Goal: Check status: Check status

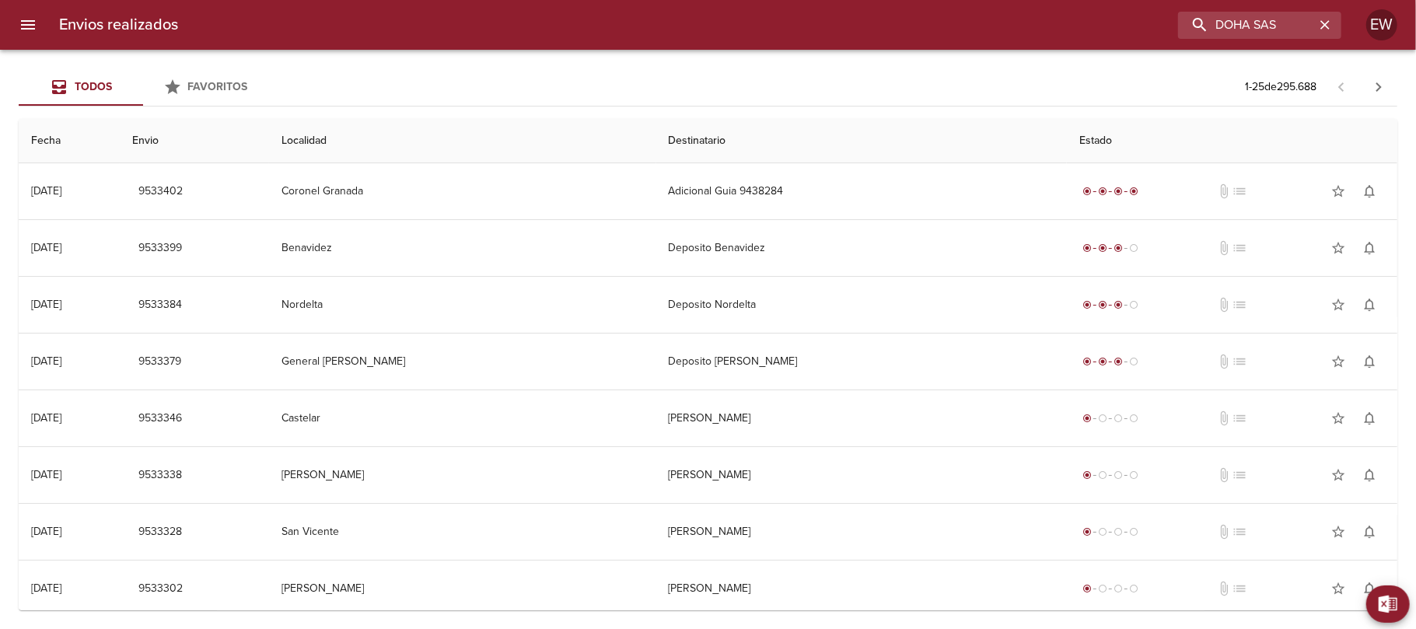
type input "DOHA SAS"
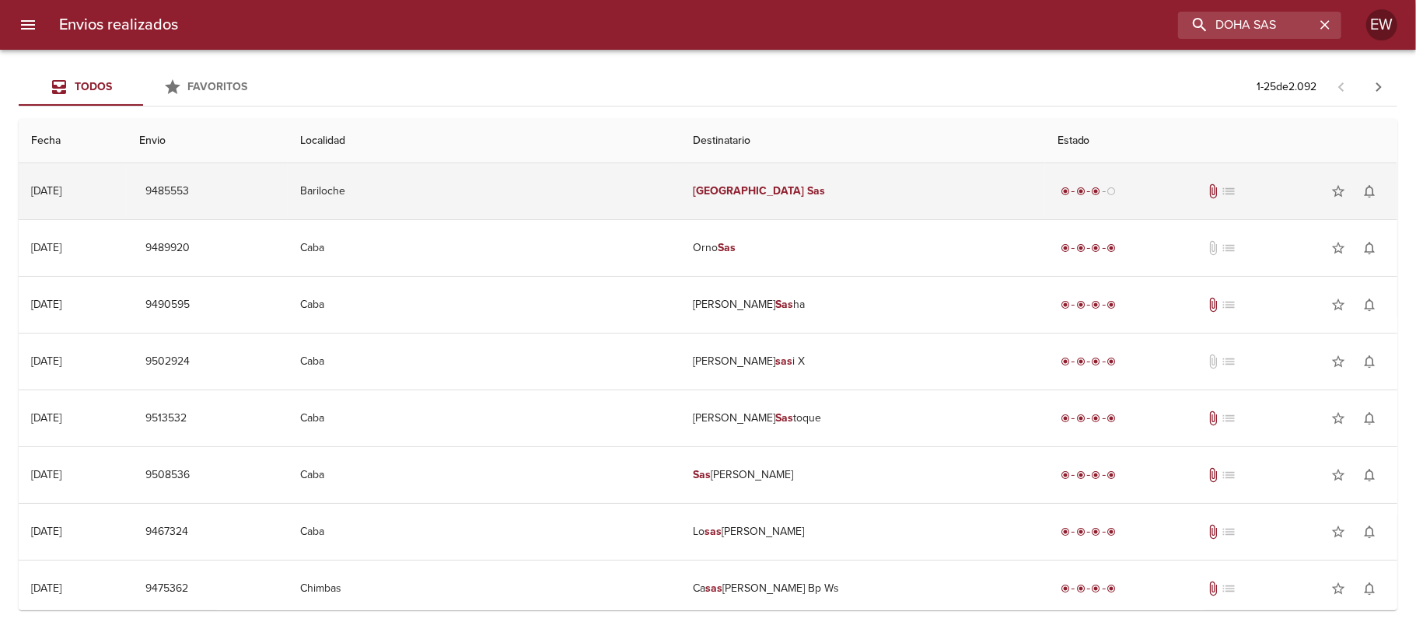
click at [838, 181] on td "Doha Sas" at bounding box center [862, 191] width 364 height 56
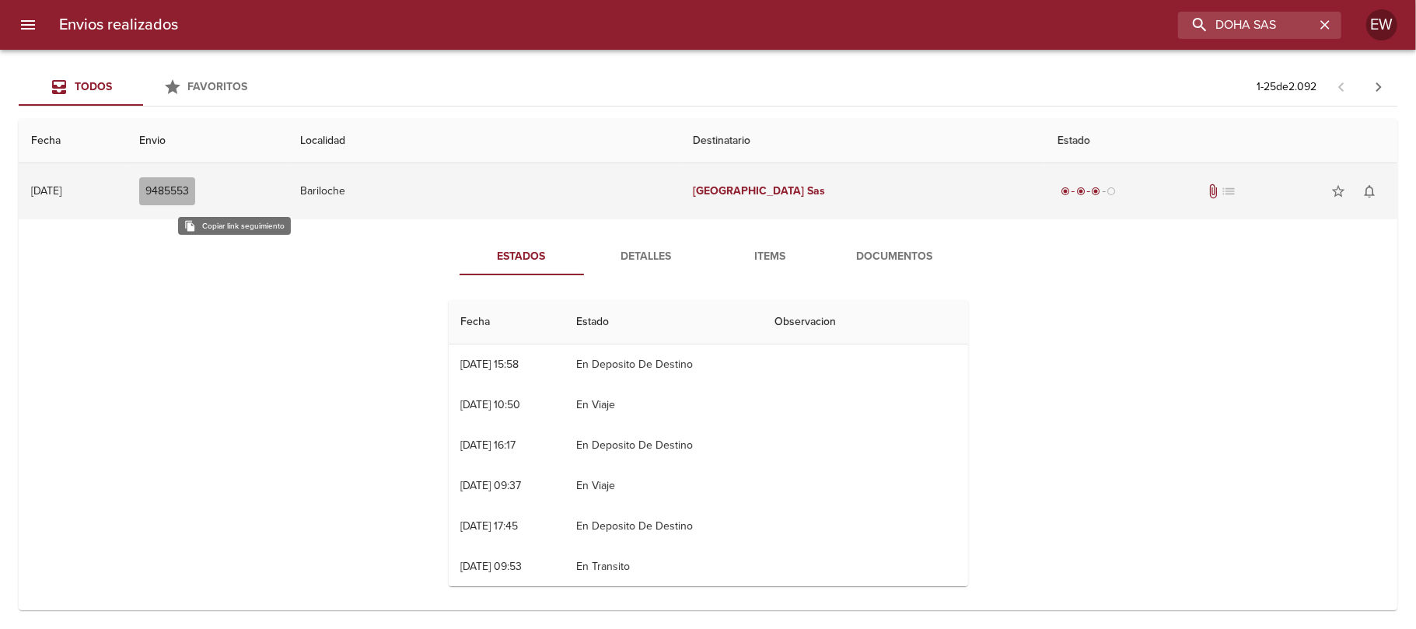
click at [189, 187] on span "9485553" at bounding box center [167, 191] width 44 height 19
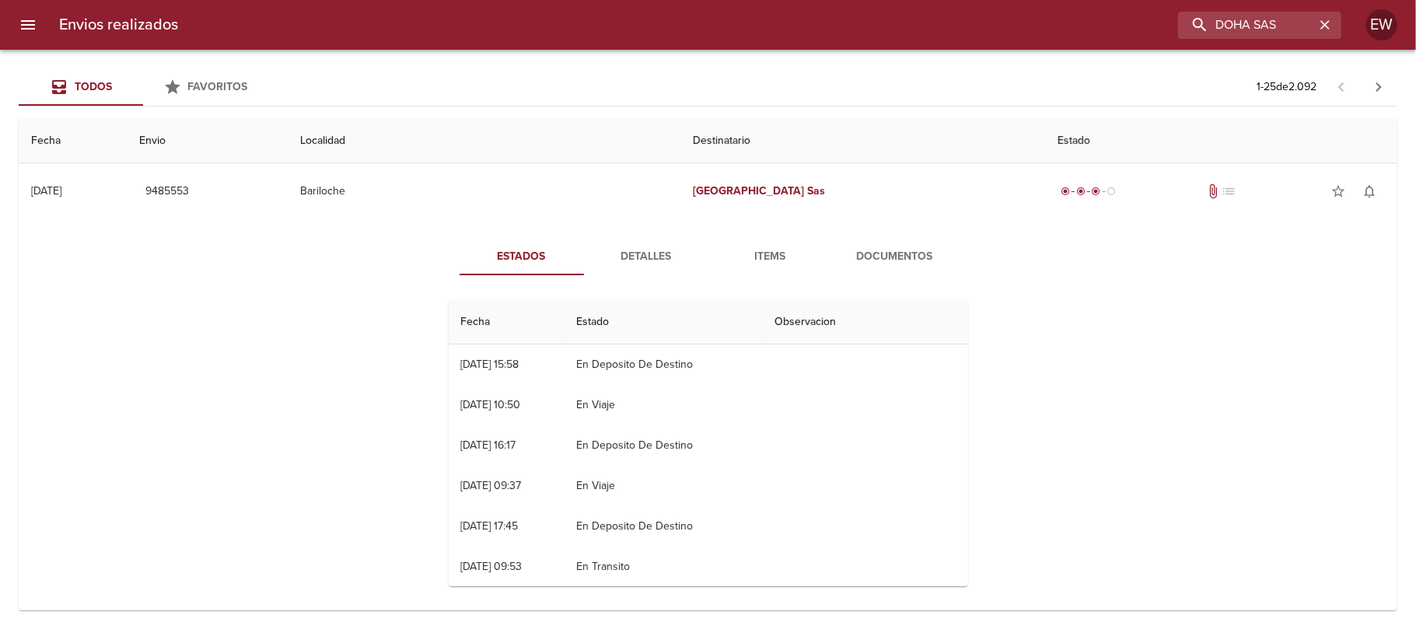
click at [654, 263] on span "Detalles" at bounding box center [646, 256] width 106 height 19
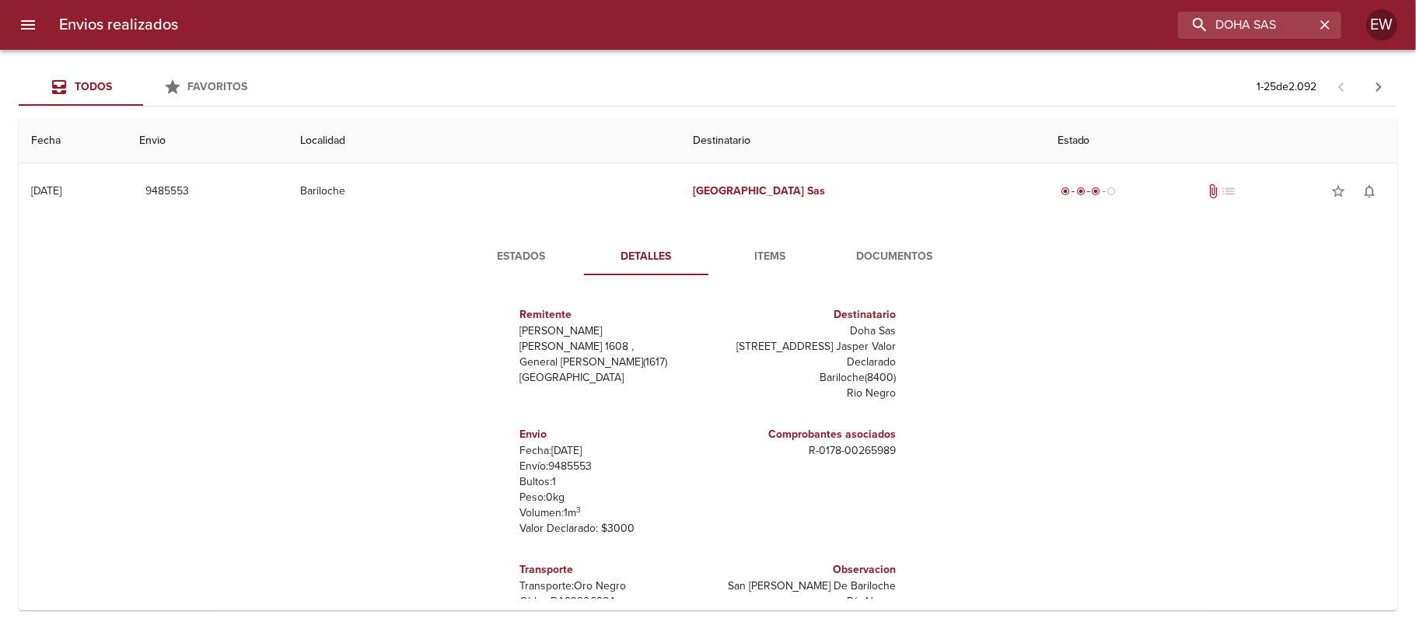
scroll to position [68, 0]
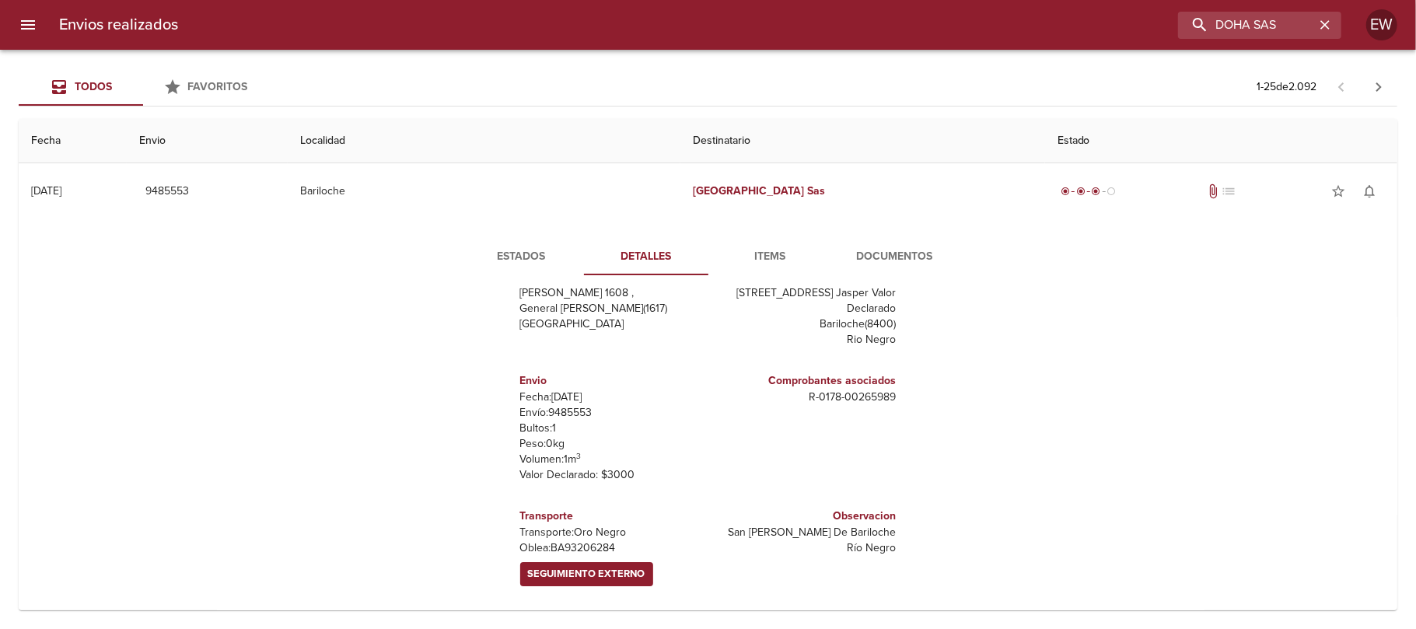
click at [527, 261] on span "Estados" at bounding box center [522, 256] width 106 height 19
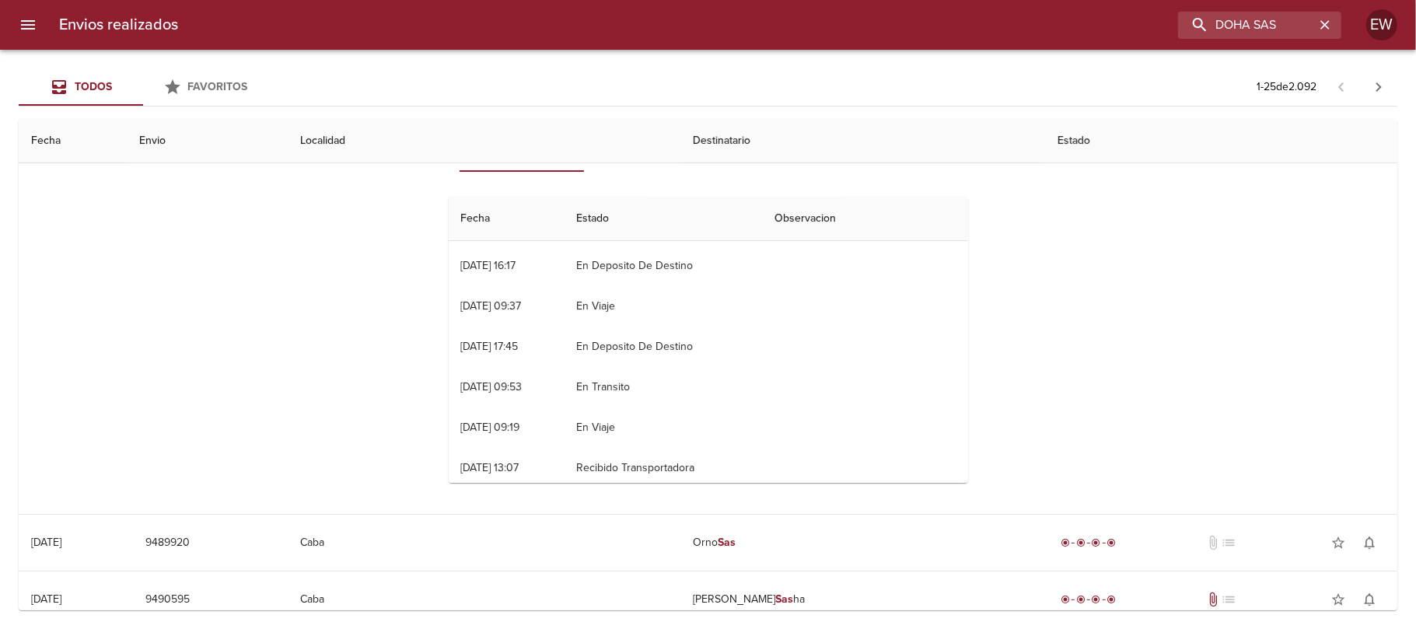
scroll to position [0, 0]
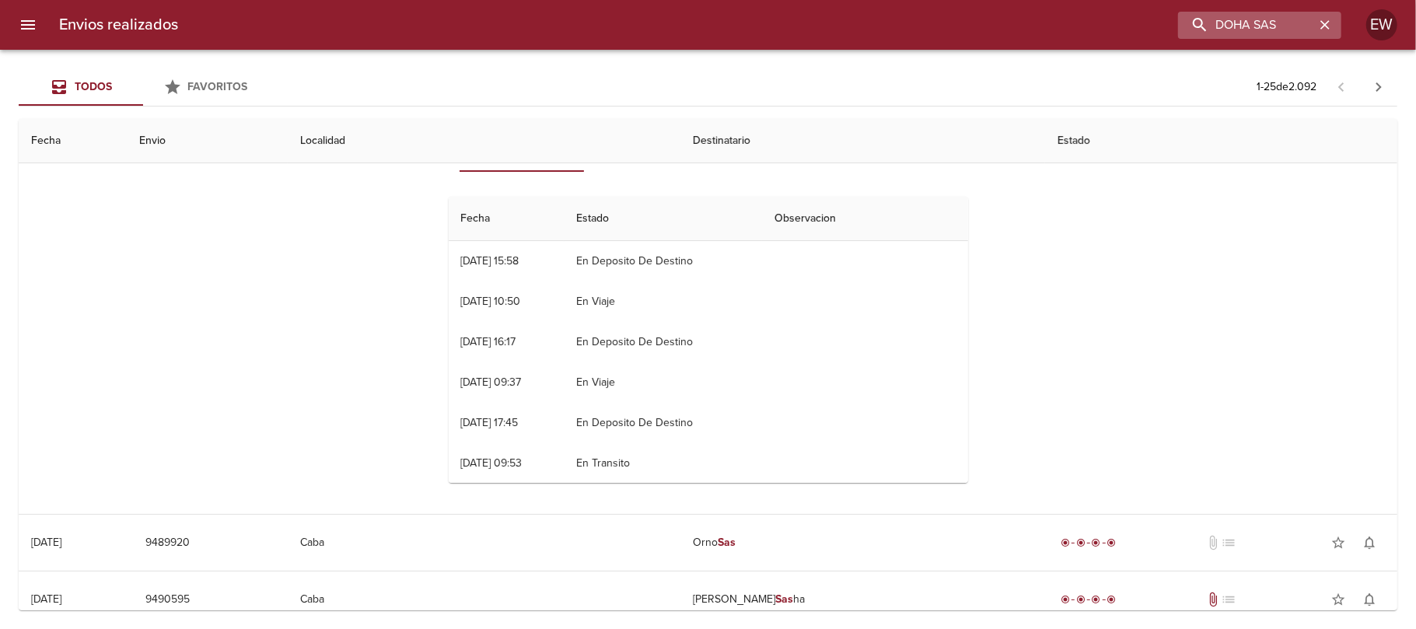
click at [1320, 26] on icon "button" at bounding box center [1325, 25] width 16 height 16
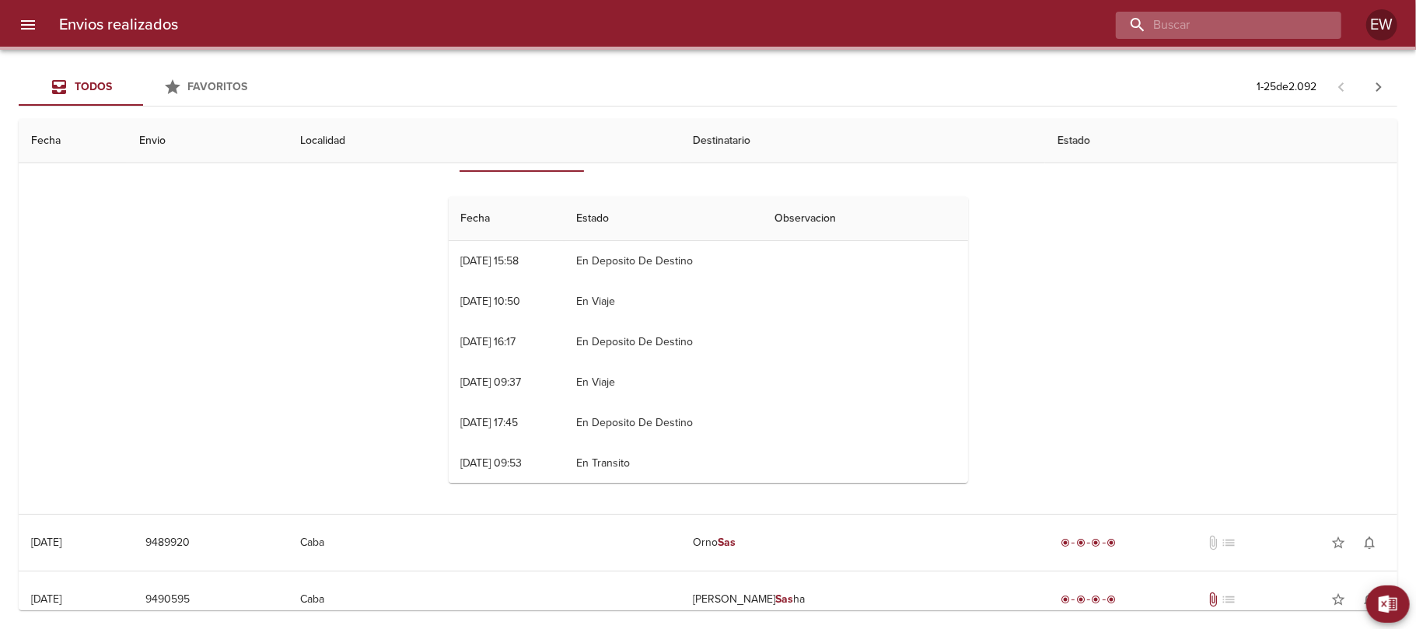
click at [1289, 26] on input "buscar" at bounding box center [1215, 25] width 199 height 27
paste input "[PERSON_NAME]"
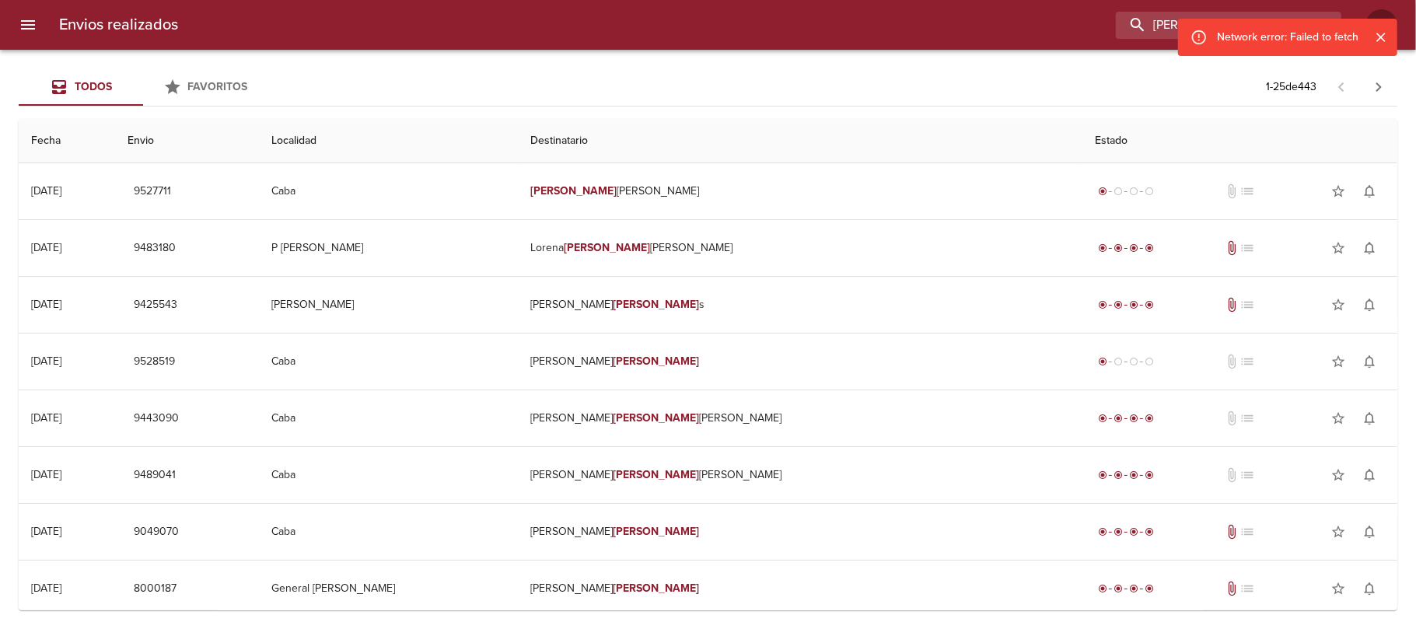
type input "[PERSON_NAME] Núñ"
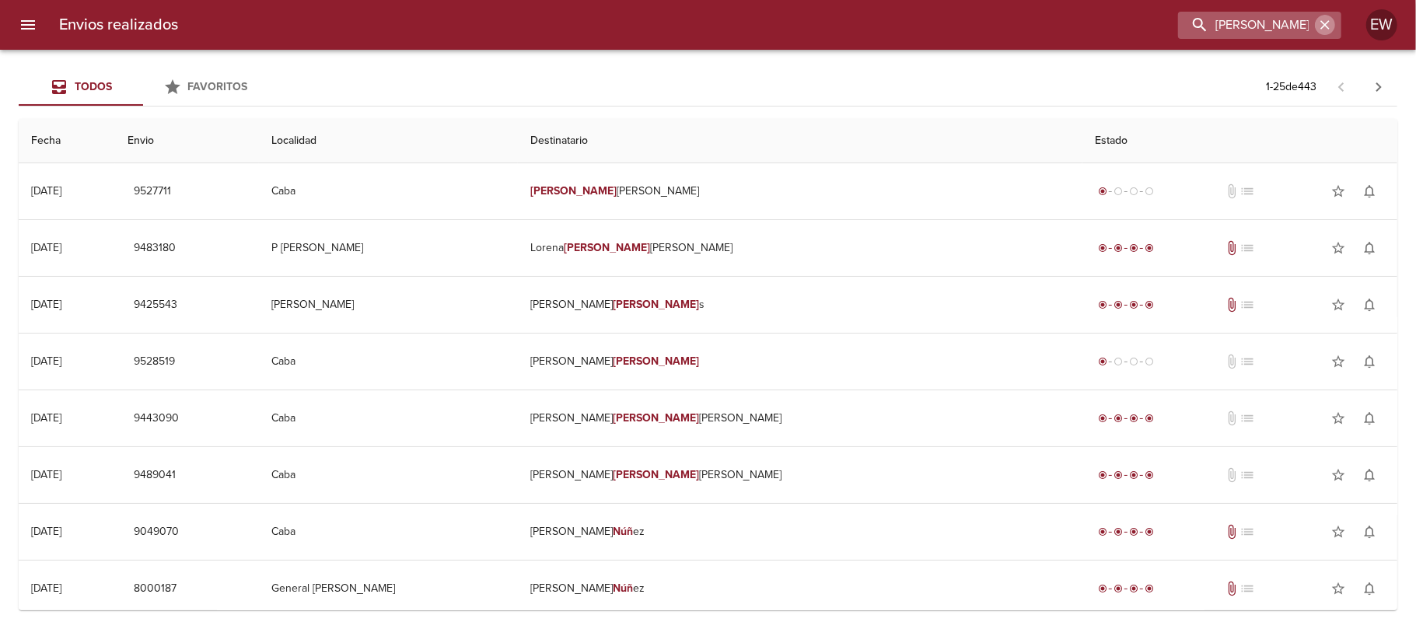
click at [1322, 29] on icon "button" at bounding box center [1324, 24] width 9 height 9
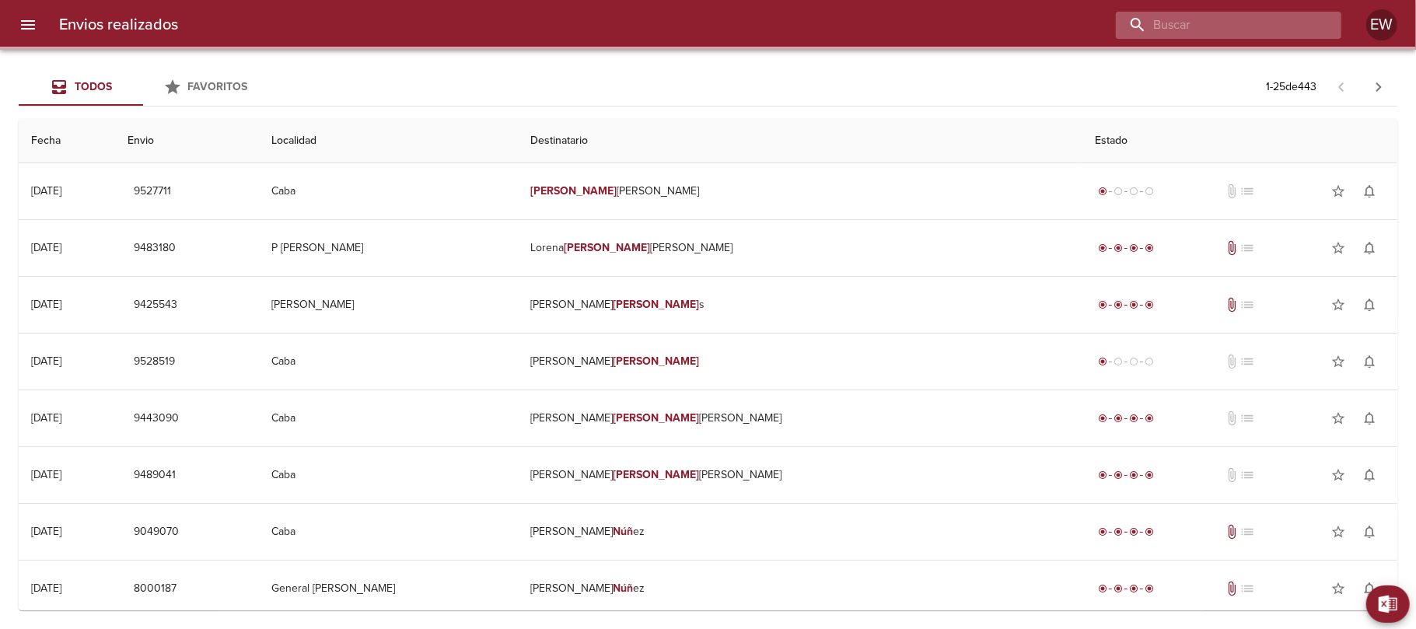
click at [1247, 29] on input "buscar" at bounding box center [1215, 25] width 199 height 27
paste input "[PERSON_NAME]"
type input "[PERSON_NAME]"
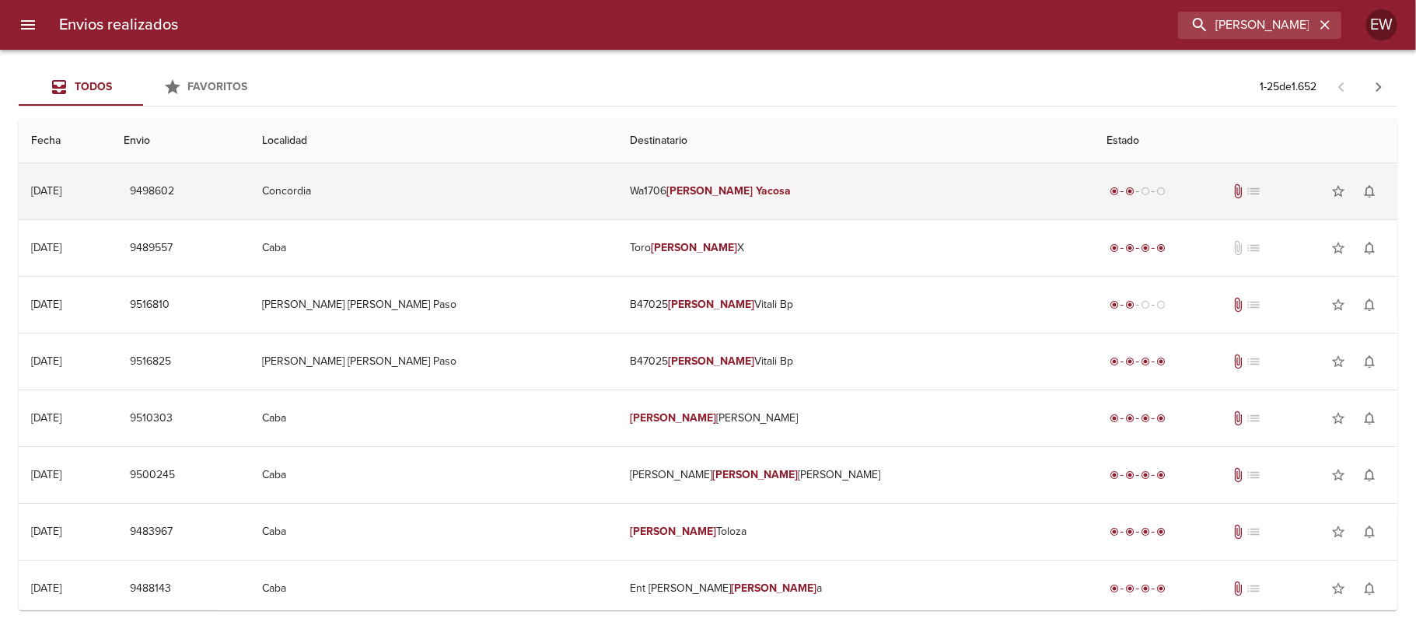
click at [790, 178] on td "Wa1706 [PERSON_NAME]" at bounding box center [855, 191] width 477 height 56
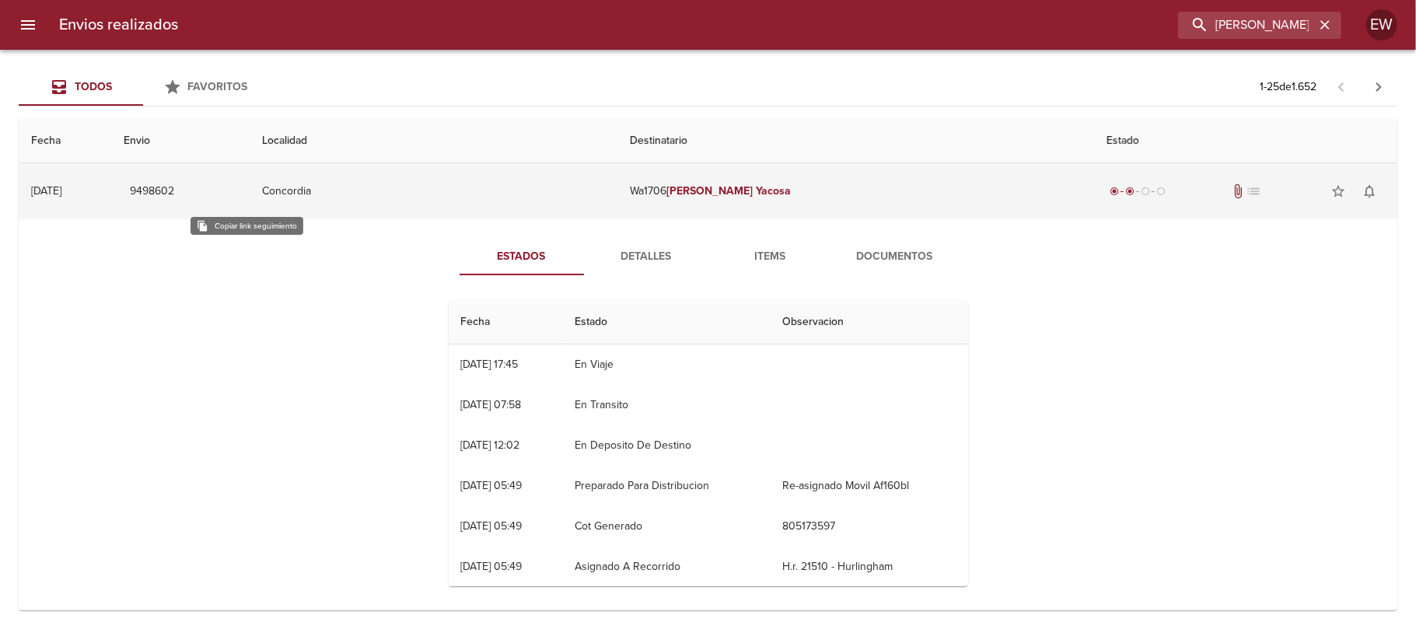
click at [174, 194] on span "9498602" at bounding box center [152, 191] width 44 height 19
